Goal: Task Accomplishment & Management: Manage account settings

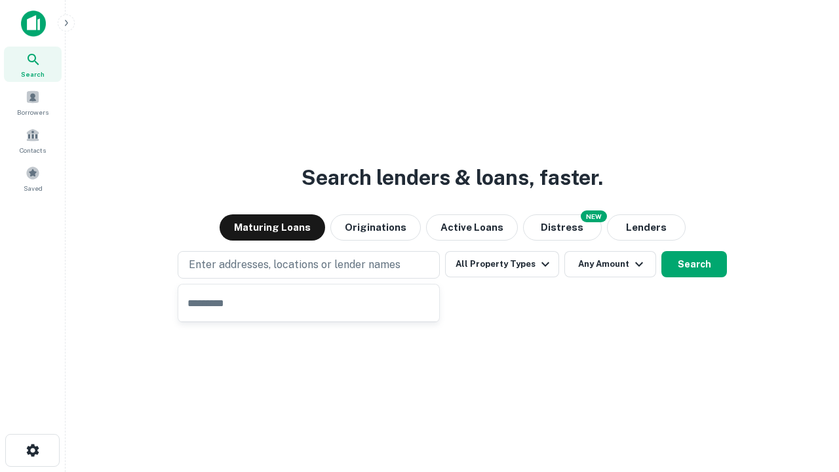
type input "**********"
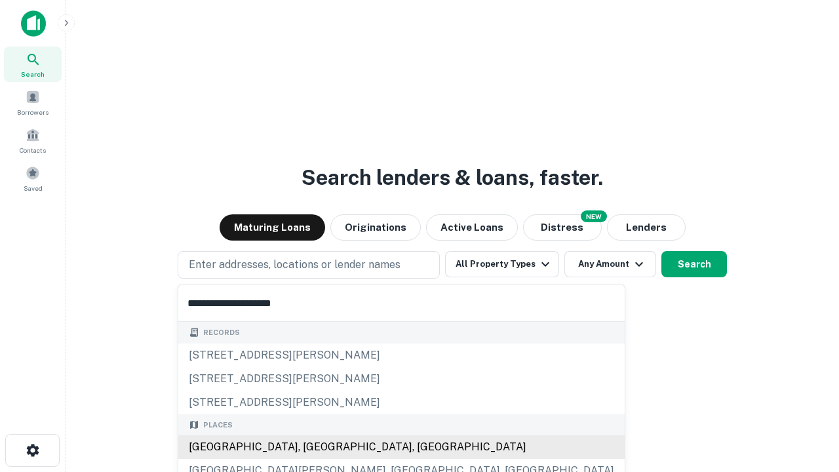
click at [313, 447] on div "[GEOGRAPHIC_DATA], [GEOGRAPHIC_DATA], [GEOGRAPHIC_DATA]" at bounding box center [401, 447] width 447 height 24
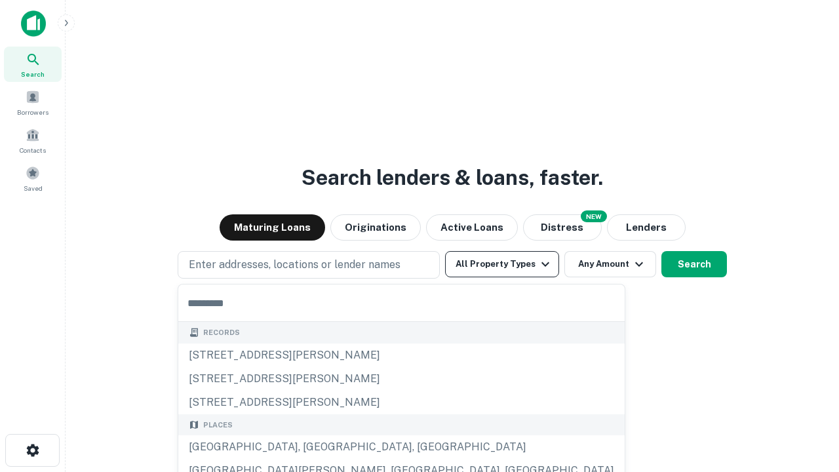
click at [502, 264] on button "All Property Types" at bounding box center [502, 264] width 114 height 26
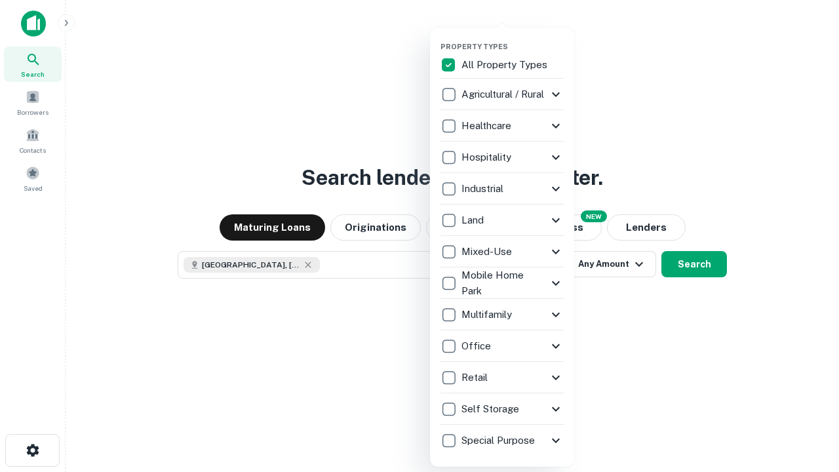
click at [513, 38] on button "button" at bounding box center [513, 38] width 144 height 1
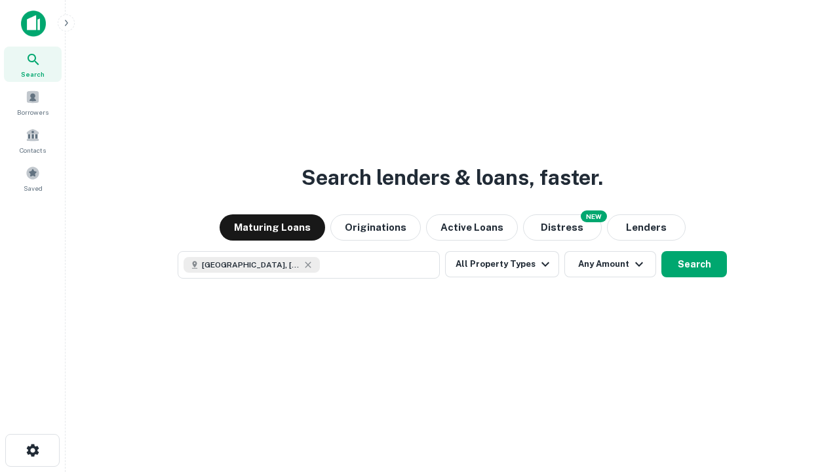
scroll to position [21, 0]
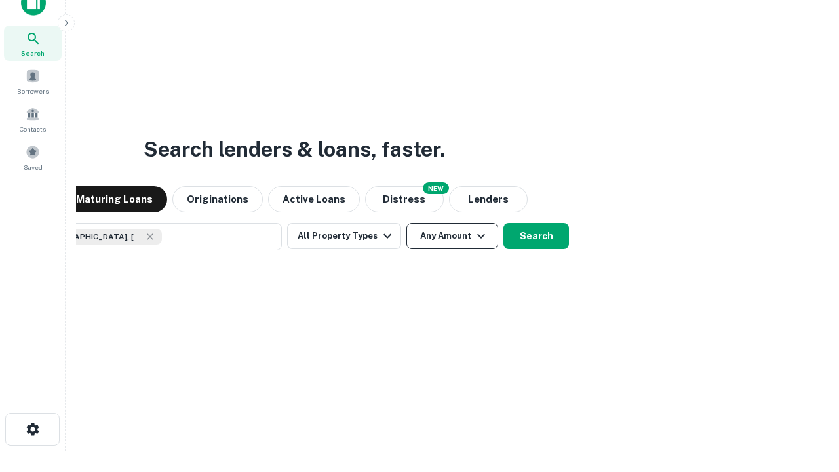
click at [407, 223] on button "Any Amount" at bounding box center [453, 236] width 92 height 26
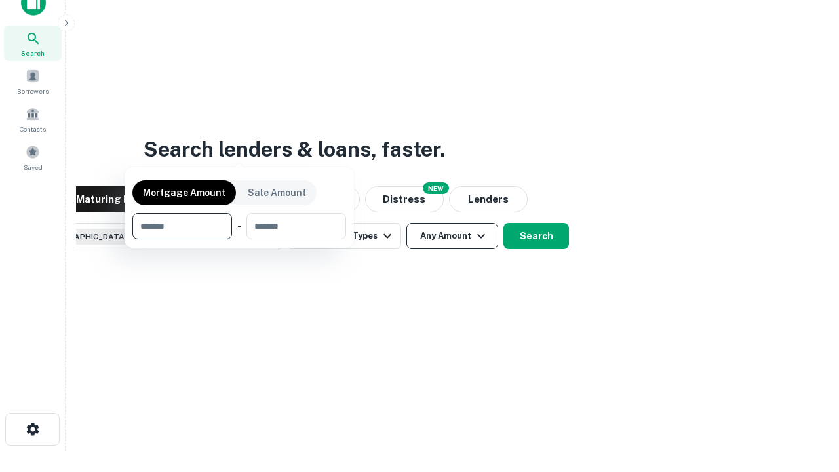
scroll to position [94, 371]
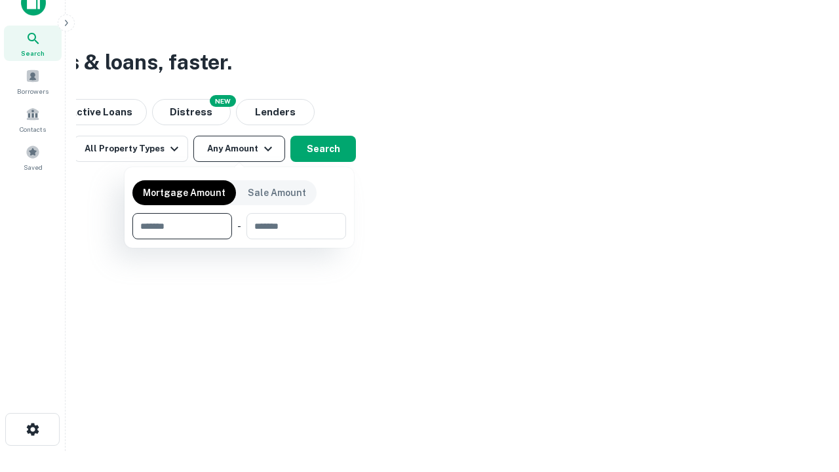
type input "*******"
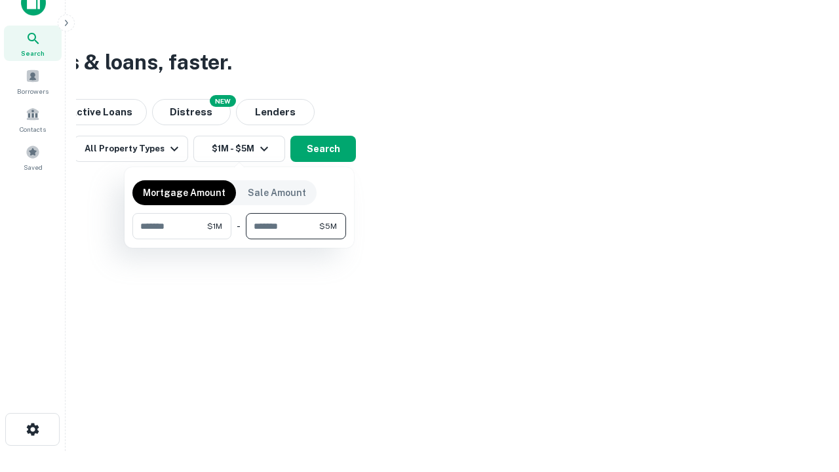
type input "*******"
click at [239, 239] on button "button" at bounding box center [239, 239] width 214 height 1
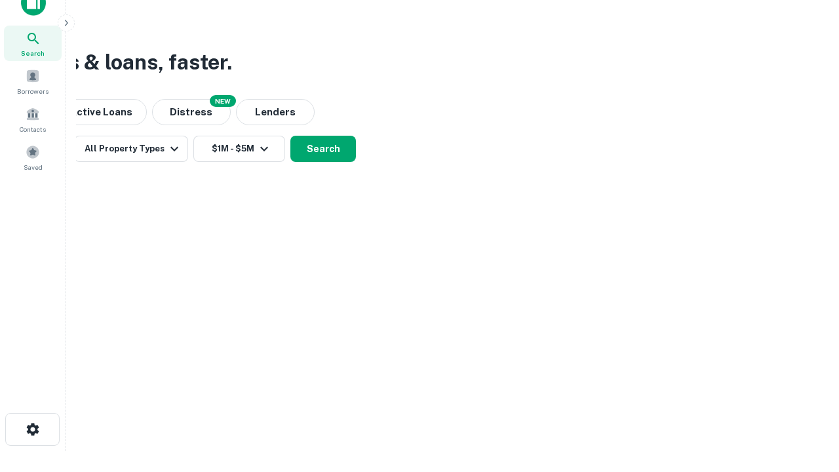
scroll to position [21, 0]
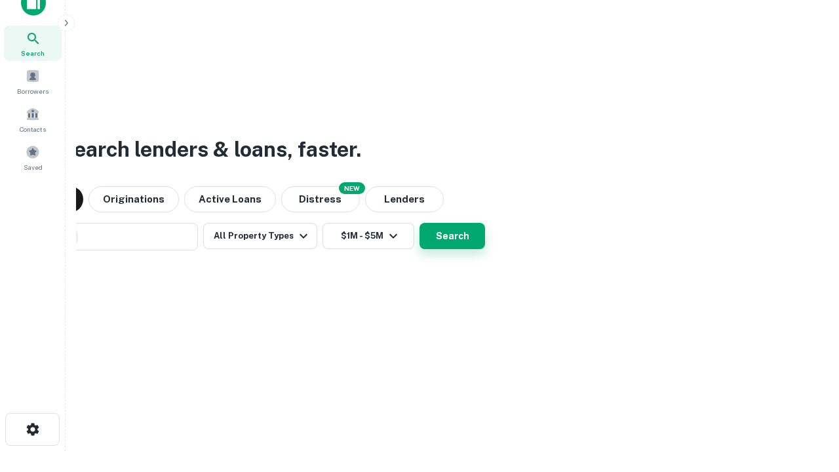
click at [420, 223] on button "Search" at bounding box center [453, 236] width 66 height 26
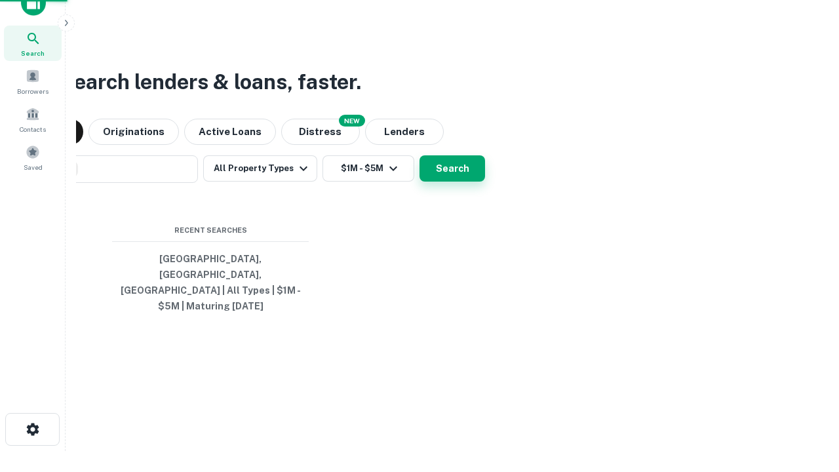
scroll to position [43, 371]
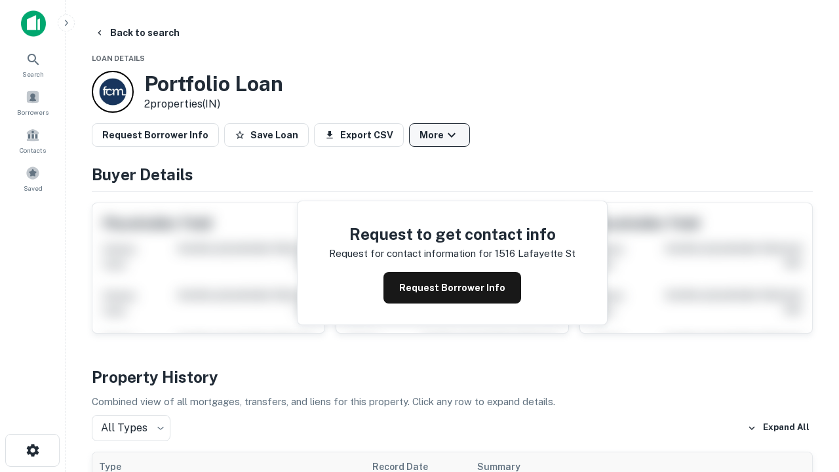
click at [439, 135] on button "More" at bounding box center [439, 135] width 61 height 24
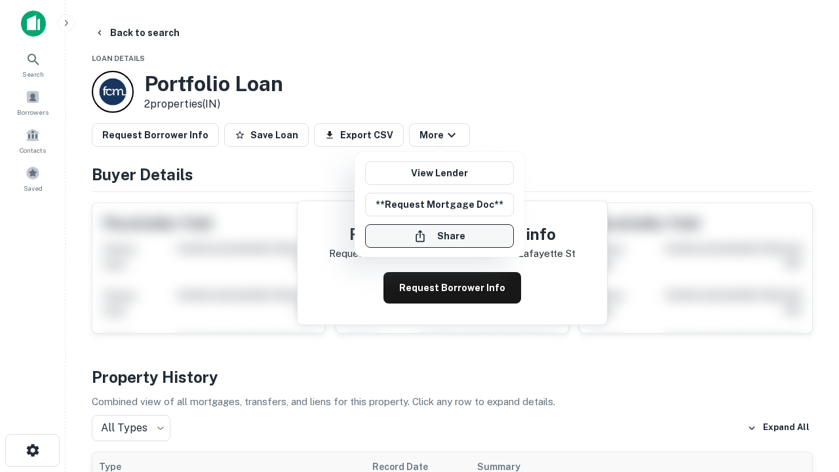
click at [439, 236] on button "Share" at bounding box center [439, 236] width 149 height 24
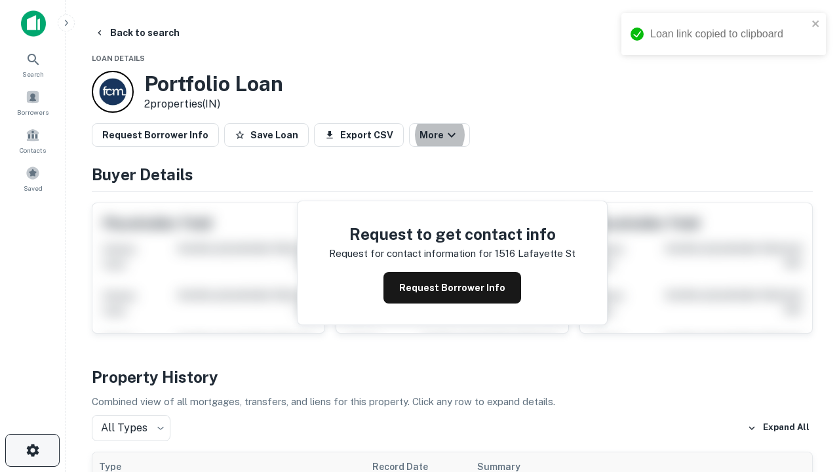
click at [32, 451] on icon "button" at bounding box center [33, 451] width 16 height 16
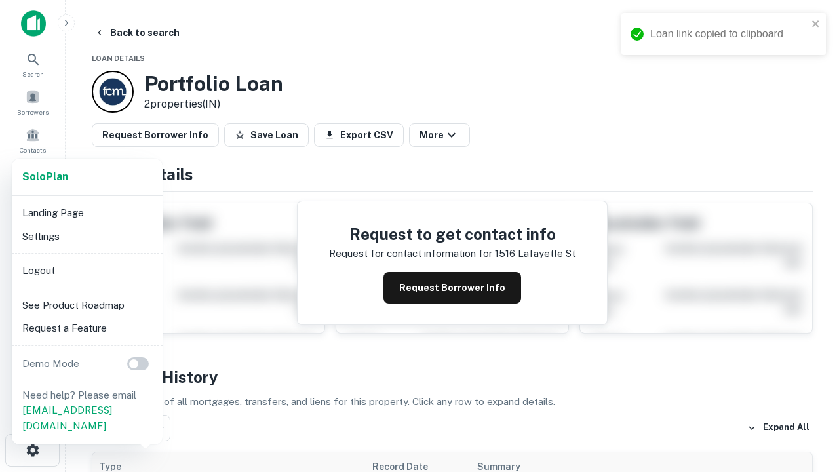
click at [87, 270] on li "Logout" at bounding box center [87, 271] width 140 height 24
